Goal: Check status: Check status

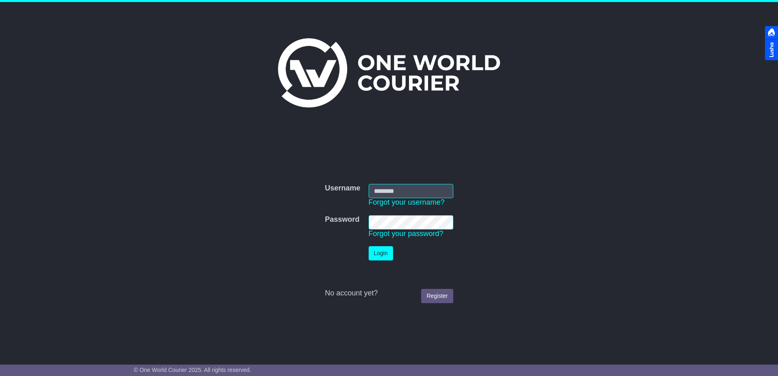
type input "**********"
click at [376, 254] on button "Login" at bounding box center [380, 253] width 24 height 14
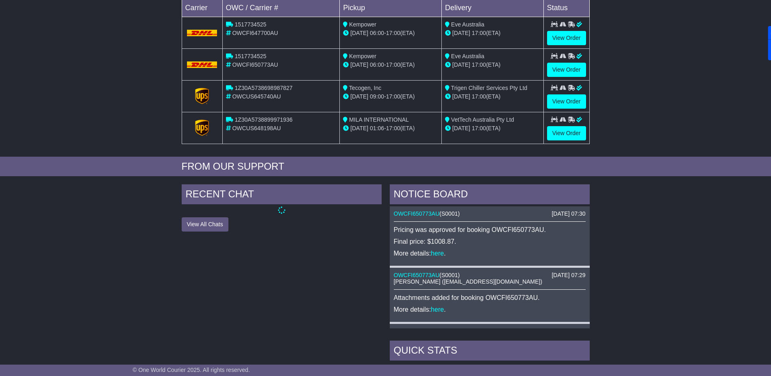
scroll to position [203, 0]
